Goal: Task Accomplishment & Management: Manage account settings

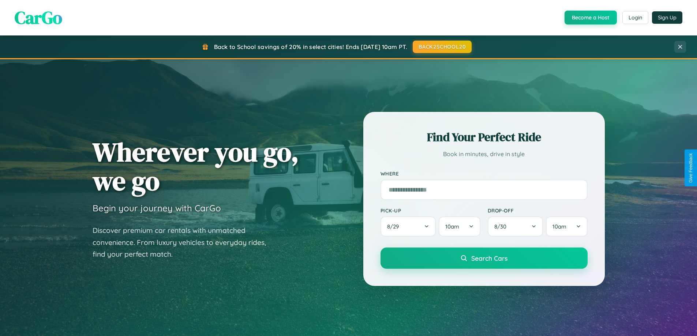
scroll to position [315, 0]
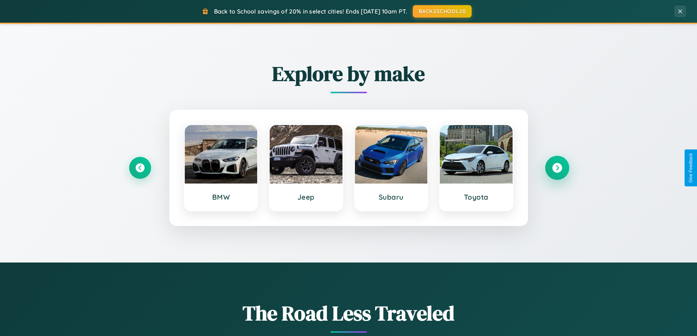
click at [557, 168] on icon at bounding box center [557, 168] width 10 height 10
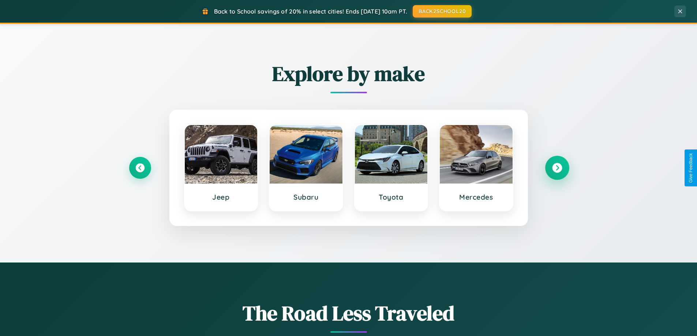
click at [557, 168] on icon at bounding box center [557, 168] width 10 height 10
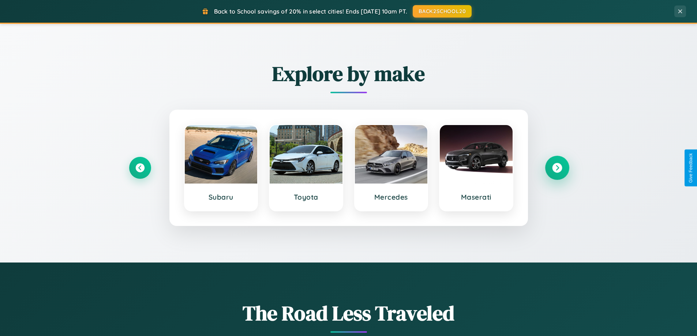
click at [557, 168] on icon at bounding box center [557, 168] width 10 height 10
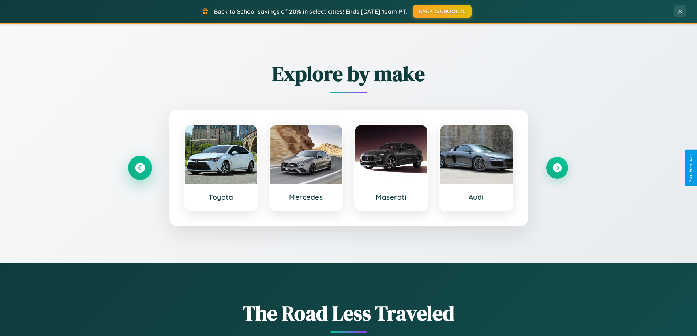
click at [140, 168] on icon at bounding box center [140, 168] width 10 height 10
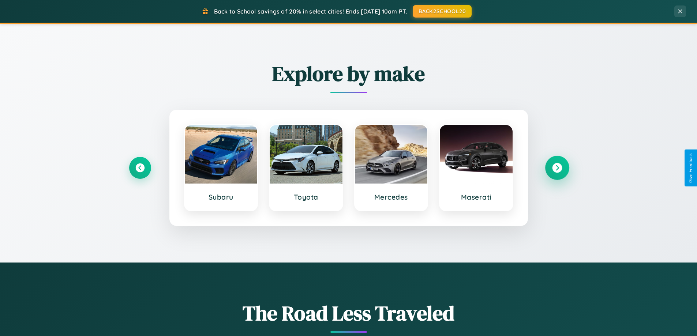
click at [557, 168] on icon at bounding box center [557, 168] width 10 height 10
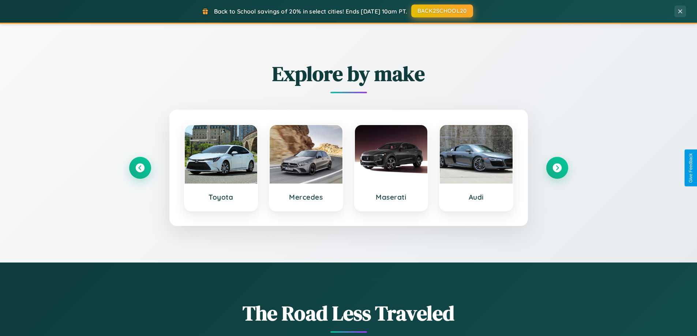
click at [442, 11] on button "BACK2SCHOOL20" at bounding box center [442, 10] width 62 height 13
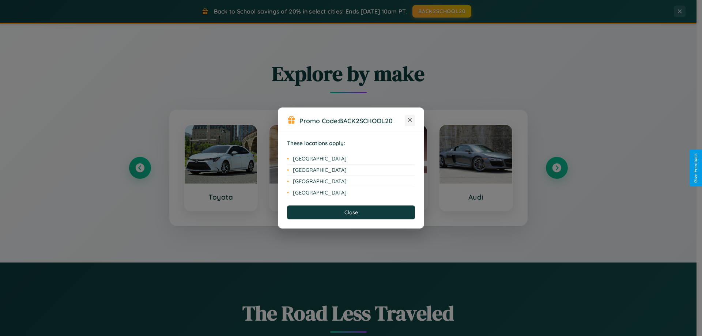
click at [410, 120] on icon at bounding box center [410, 120] width 4 height 4
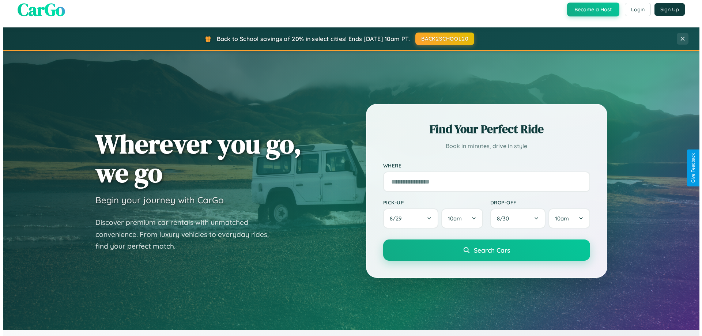
scroll to position [0, 0]
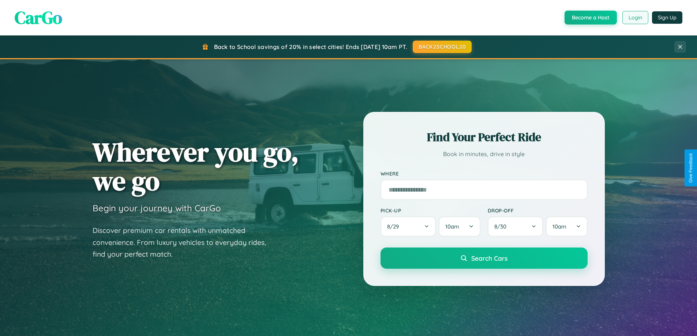
click at [635, 18] on button "Login" at bounding box center [635, 17] width 26 height 13
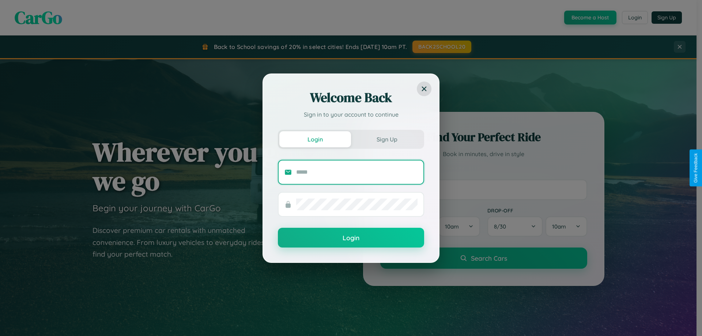
click at [357, 172] on input "text" at bounding box center [356, 172] width 121 height 12
type input "**********"
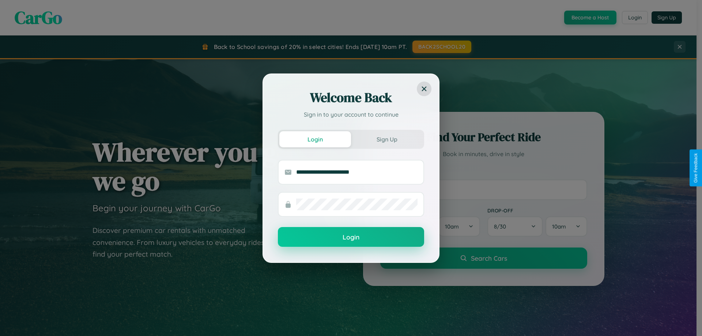
click at [351, 237] on button "Login" at bounding box center [351, 237] width 146 height 20
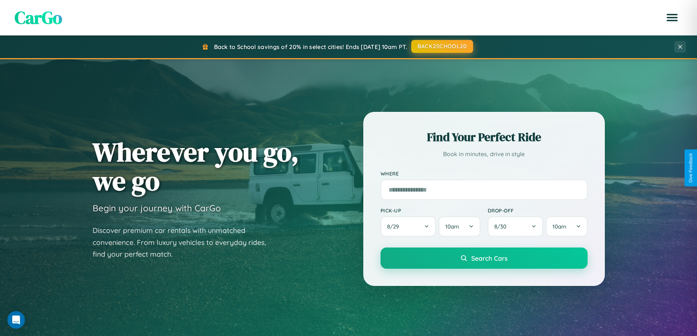
click at [442, 47] on button "BACK2SCHOOL20" at bounding box center [442, 46] width 62 height 13
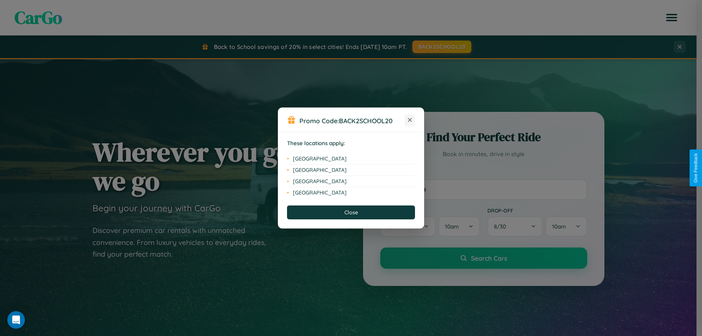
click at [410, 120] on icon at bounding box center [410, 120] width 4 height 4
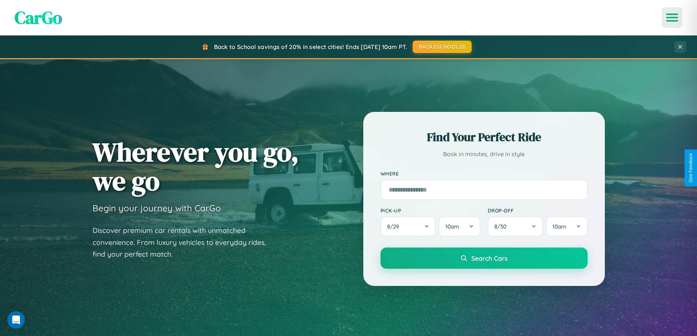
click at [672, 18] on icon "Open menu" at bounding box center [672, 17] width 11 height 7
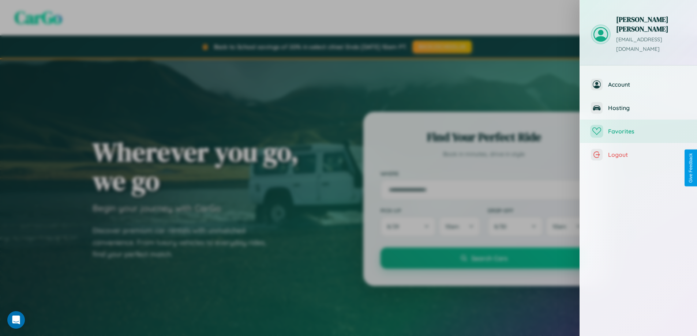
click at [638, 128] on span "Favorites" at bounding box center [647, 131] width 78 height 7
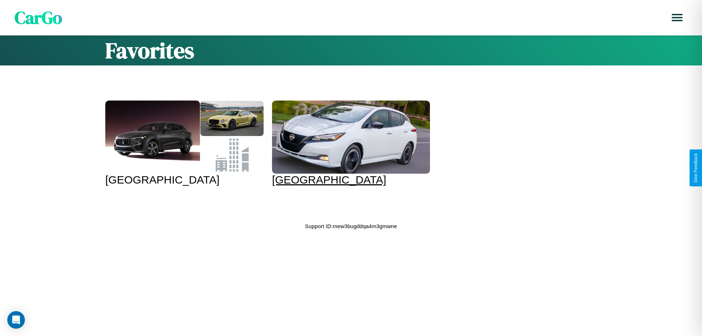
click at [344, 143] on div at bounding box center [351, 137] width 158 height 73
